Goal: Task Accomplishment & Management: Complete application form

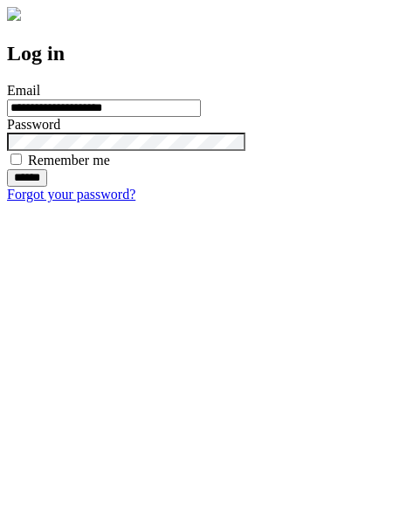
type input "**********"
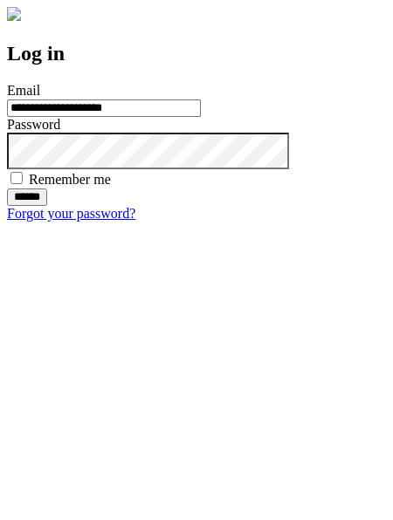
click at [47, 206] on input "******" at bounding box center [27, 197] width 40 height 17
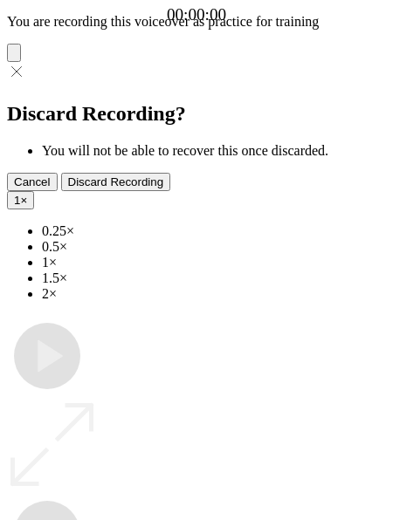
type input "**********"
